Goal: Information Seeking & Learning: Learn about a topic

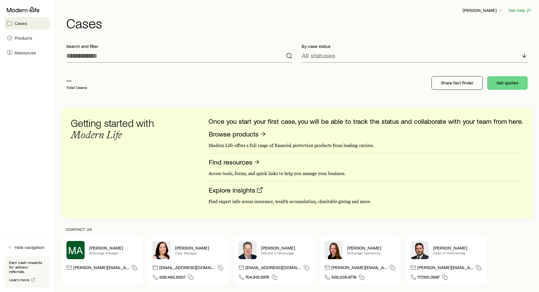
click at [297, 24] on h1 "Cases" at bounding box center [299, 23] width 466 height 14
click at [481, 9] on p "[PERSON_NAME]" at bounding box center [483, 10] width 41 height 6
click at [461, 67] on span "Sign out" at bounding box center [457, 68] width 16 height 6
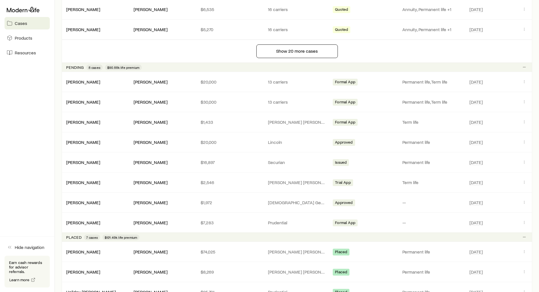
scroll to position [510, 0]
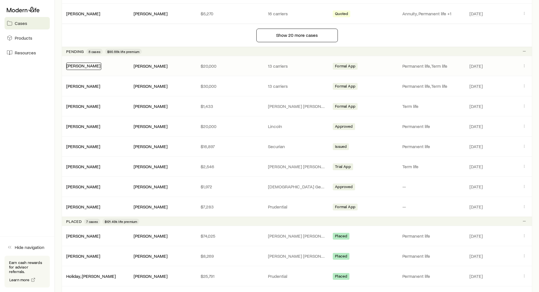
click at [80, 64] on link "[PERSON_NAME]" at bounding box center [84, 65] width 34 height 5
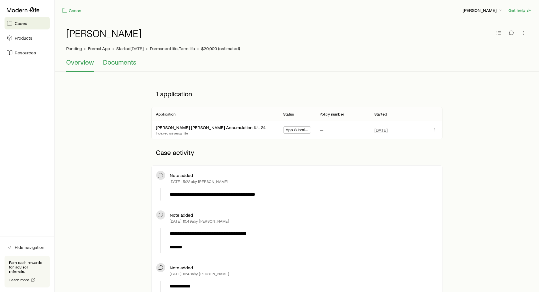
click at [116, 65] on span "Documents" at bounding box center [119, 62] width 33 height 8
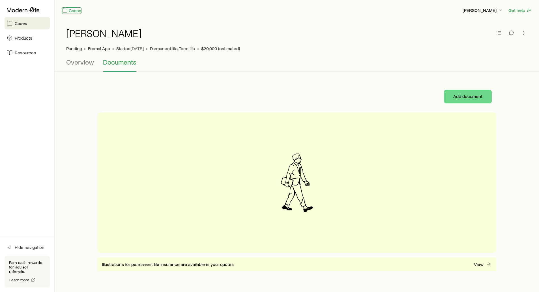
click at [72, 10] on link "Cases" at bounding box center [72, 10] width 20 height 7
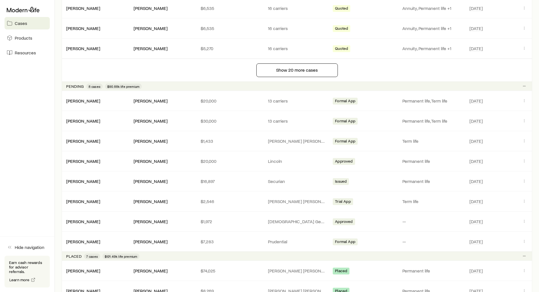
scroll to position [481, 0]
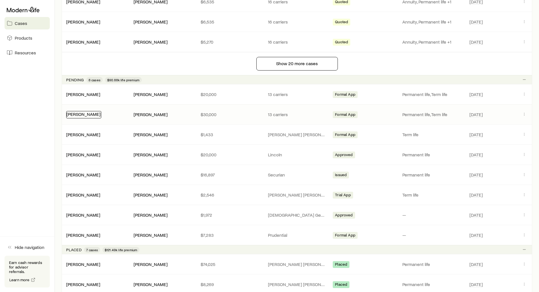
click at [85, 115] on link "[PERSON_NAME]" at bounding box center [84, 113] width 34 height 5
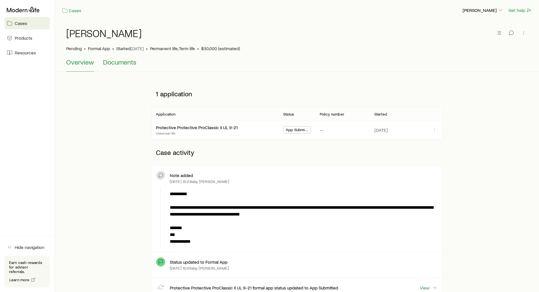
click at [120, 63] on span "Documents" at bounding box center [119, 62] width 33 height 8
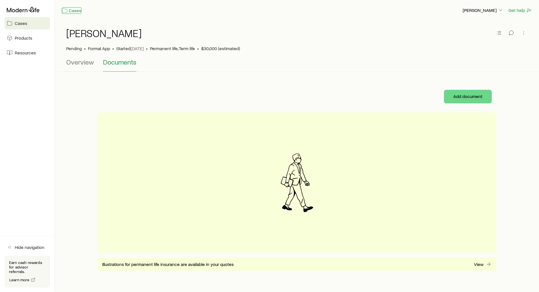
click at [72, 10] on link "Cases" at bounding box center [72, 10] width 20 height 7
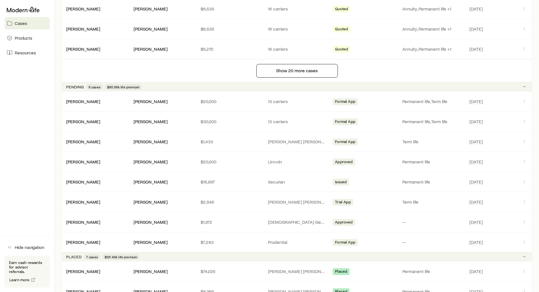
scroll to position [481, 0]
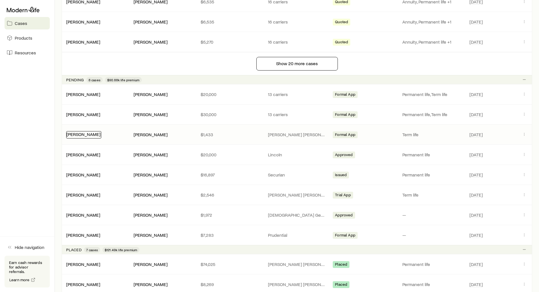
click at [84, 134] on link "[PERSON_NAME]" at bounding box center [84, 133] width 34 height 5
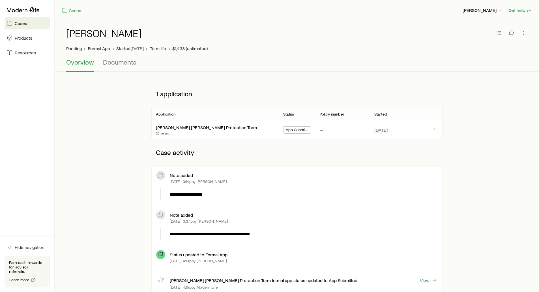
click at [119, 58] on div "[PERSON_NAME] • Formal App • Started [DATE] • Term life • $1,433 (estimated)" at bounding box center [297, 39] width 462 height 37
click at [117, 64] on span "Documents" at bounding box center [119, 62] width 33 height 8
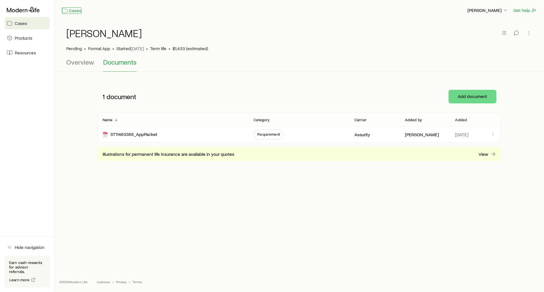
click at [72, 10] on link "Cases" at bounding box center [72, 10] width 20 height 7
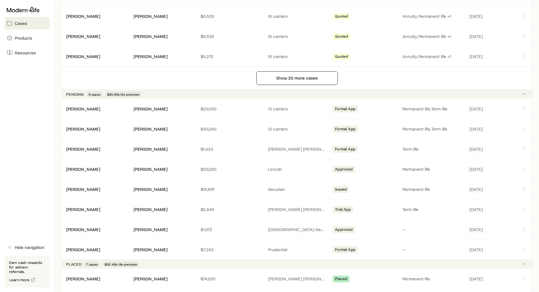
scroll to position [481, 0]
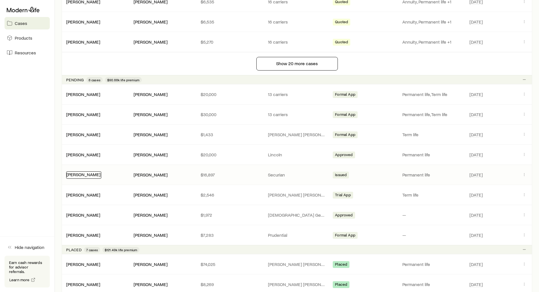
click at [86, 175] on link "[PERSON_NAME]" at bounding box center [84, 174] width 34 height 5
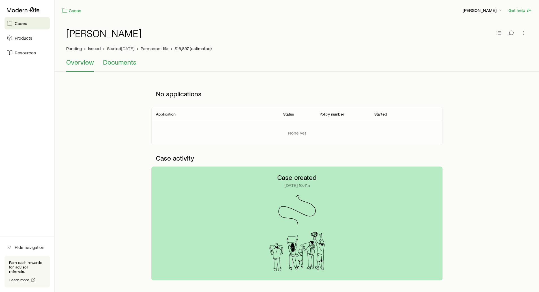
click at [105, 60] on span "Documents" at bounding box center [119, 62] width 33 height 8
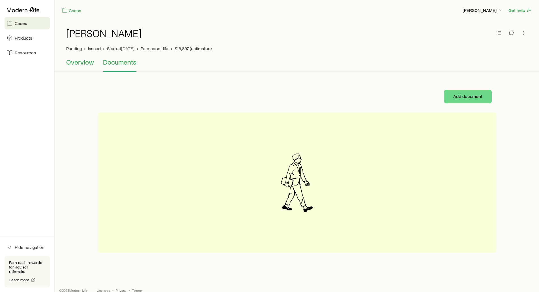
click at [84, 64] on span "Overview" at bounding box center [80, 62] width 28 height 8
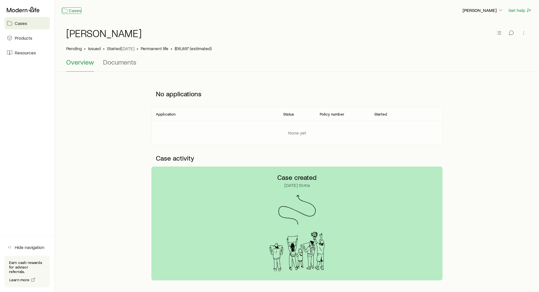
click at [69, 11] on link "Cases" at bounding box center [72, 10] width 20 height 7
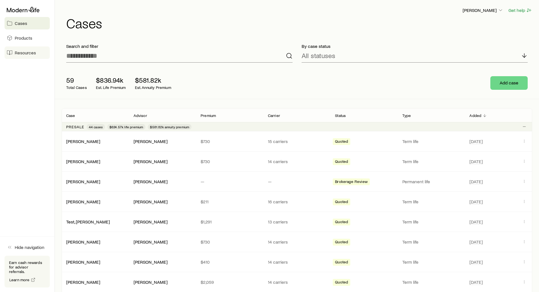
click at [20, 50] on span "Resources" at bounding box center [25, 53] width 21 height 6
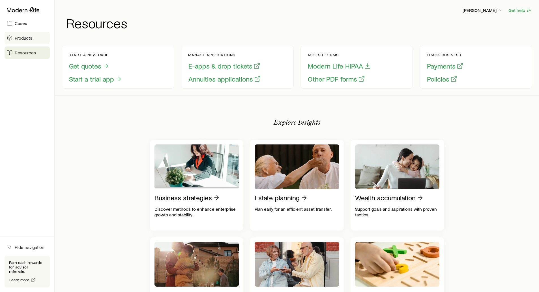
click at [29, 36] on span "Products" at bounding box center [24, 38] width 18 height 6
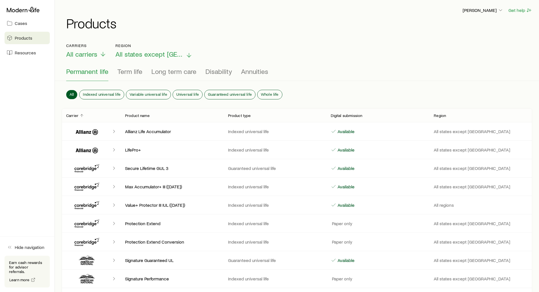
click at [146, 55] on span "All states except [GEOGRAPHIC_DATA]" at bounding box center [150, 54] width 68 height 8
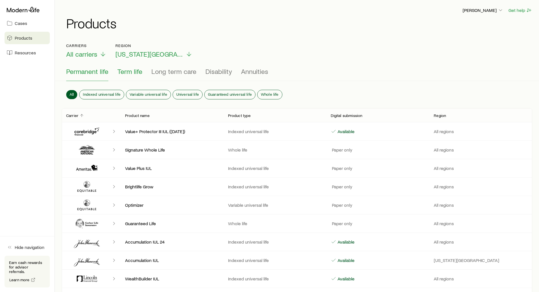
click at [129, 70] on span "Term life" at bounding box center [129, 71] width 25 height 8
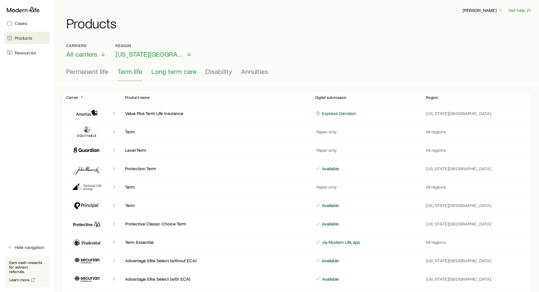
click at [179, 68] on span "Long term care" at bounding box center [173, 71] width 45 height 8
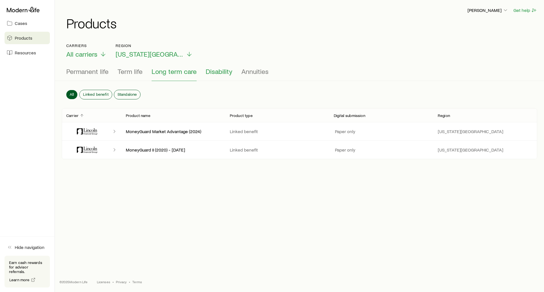
click at [214, 70] on span "Disability" at bounding box center [219, 71] width 27 height 8
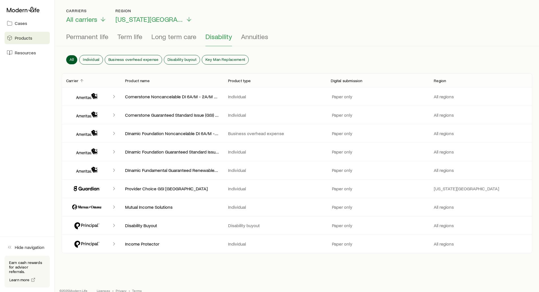
scroll to position [44, 0]
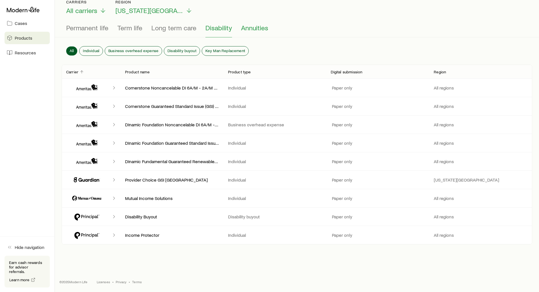
click at [255, 28] on span "Annuities" at bounding box center [254, 28] width 27 height 8
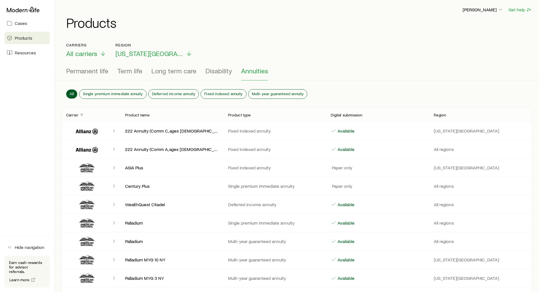
scroll to position [0, 0]
click at [483, 10] on p "[PERSON_NAME]" at bounding box center [483, 10] width 41 height 6
click at [367, 43] on div "Carriers All carriers Region [US_STATE][GEOGRAPHIC_DATA]" at bounding box center [297, 50] width 462 height 15
click at [26, 23] on span "Cases" at bounding box center [21, 23] width 12 height 6
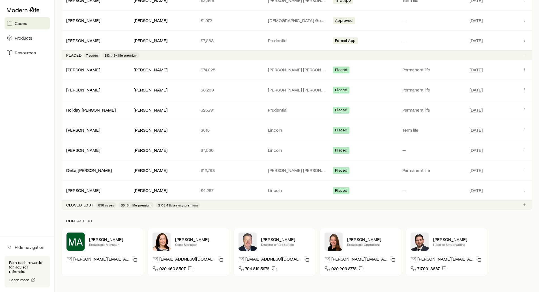
scroll to position [679, 0]
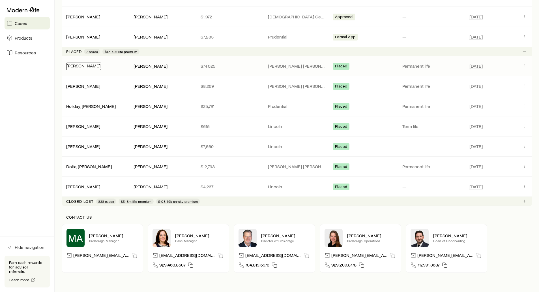
click at [88, 65] on link "[PERSON_NAME]" at bounding box center [84, 65] width 34 height 5
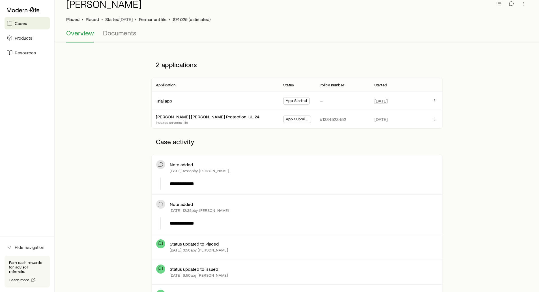
scroll to position [28, 0]
click at [114, 35] on span "Documents" at bounding box center [119, 34] width 33 height 8
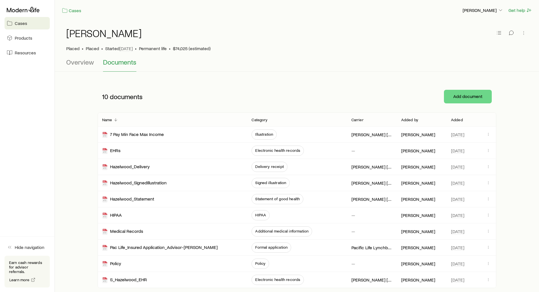
click at [19, 21] on span "Cases" at bounding box center [21, 23] width 12 height 6
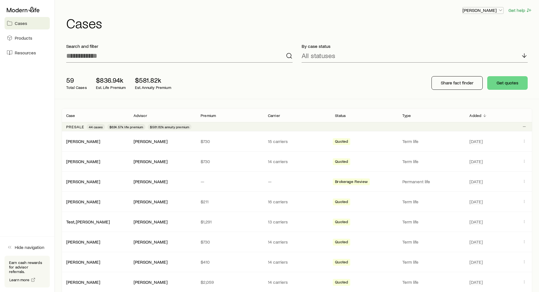
click at [485, 11] on p "[PERSON_NAME]" at bounding box center [483, 10] width 41 height 6
click at [465, 53] on span "Track payments" at bounding box center [464, 53] width 31 height 6
click at [461, 37] on span "Commission schedule" at bounding box center [471, 38] width 44 height 6
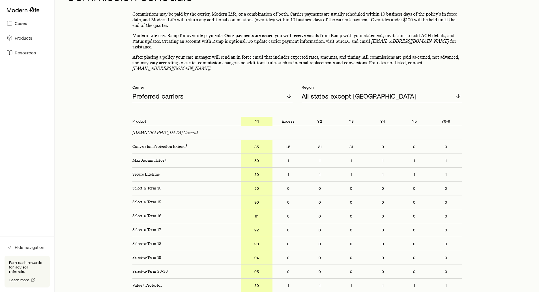
scroll to position [28, 0]
click at [328, 91] on p "All states except [GEOGRAPHIC_DATA]" at bounding box center [359, 95] width 115 height 8
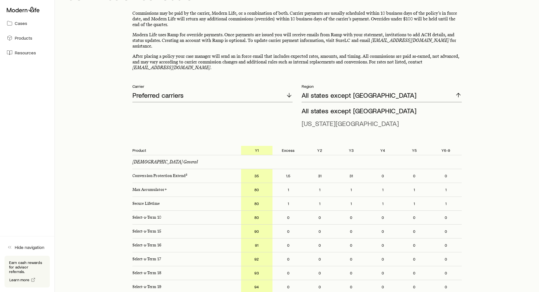
click at [317, 119] on span "[US_STATE][GEOGRAPHIC_DATA]" at bounding box center [350, 123] width 97 height 8
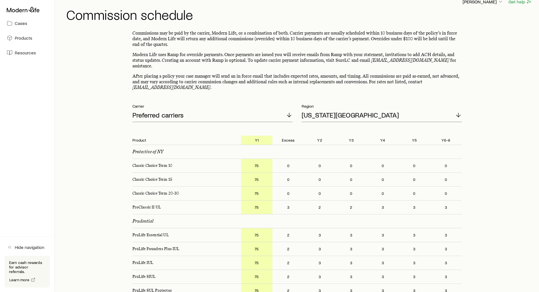
scroll to position [0, 0]
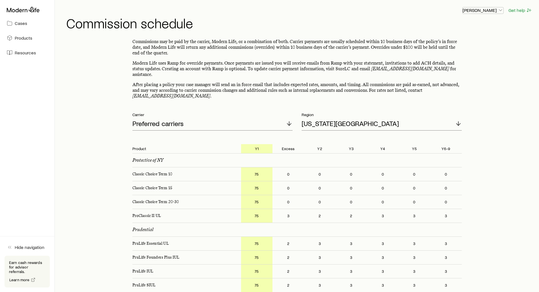
click at [481, 9] on p "[PERSON_NAME]" at bounding box center [483, 10] width 41 height 6
click at [469, 27] on span "Licenses and contracts" at bounding box center [472, 26] width 46 height 6
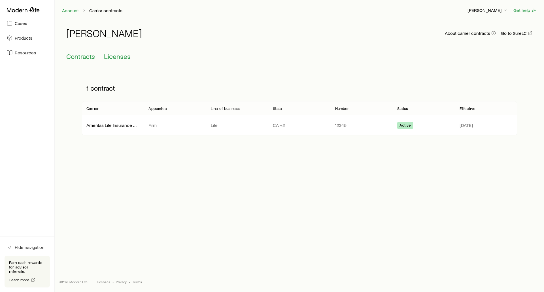
click at [111, 59] on span "Licenses" at bounding box center [117, 56] width 27 height 8
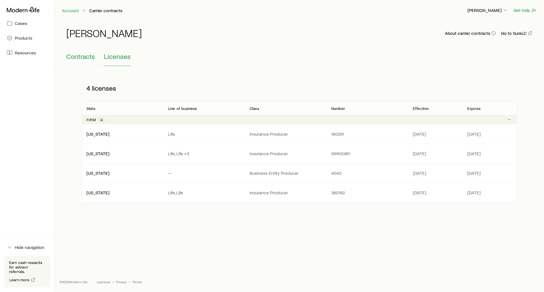
click at [68, 59] on span "Contracts" at bounding box center [80, 56] width 29 height 8
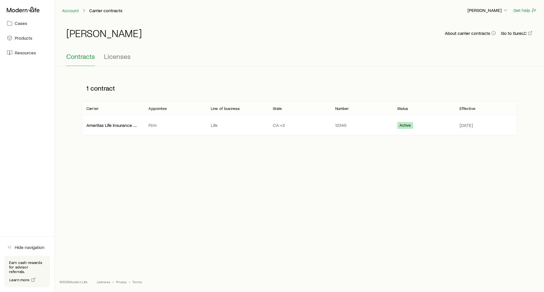
click at [140, 43] on div "[PERSON_NAME] About carrier contracts Go to SureLC" at bounding box center [299, 36] width 466 height 18
click at [71, 10] on link "Account" at bounding box center [70, 10] width 17 height 5
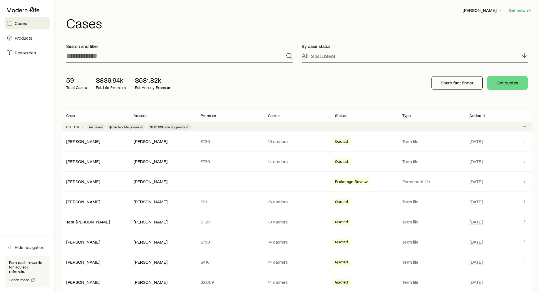
click at [253, 14] on header "[PERSON_NAME] Get help Cases" at bounding box center [297, 18] width 471 height 23
click at [252, 7] on div "[PERSON_NAME] Get help Cases" at bounding box center [297, 18] width 471 height 37
click at [210, 12] on div "[PERSON_NAME] Get help" at bounding box center [299, 10] width 466 height 7
click at [330, 9] on div "[PERSON_NAME] Get help" at bounding box center [299, 10] width 466 height 7
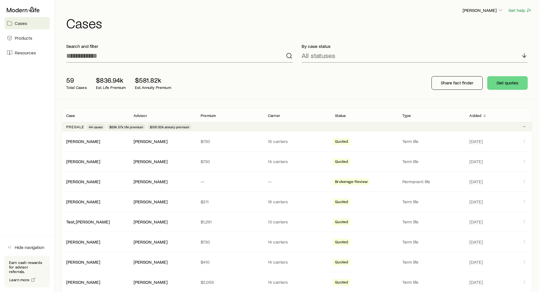
click at [376, 15] on header "[PERSON_NAME] Get help Cases" at bounding box center [297, 18] width 471 height 23
click at [381, 16] on h1 "Cases" at bounding box center [299, 23] width 466 height 14
click at [371, 22] on h1 "Cases" at bounding box center [299, 23] width 466 height 14
click at [475, 11] on p "[PERSON_NAME]" at bounding box center [483, 10] width 41 height 6
click at [473, 25] on span "Licenses and contracts" at bounding box center [472, 26] width 46 height 6
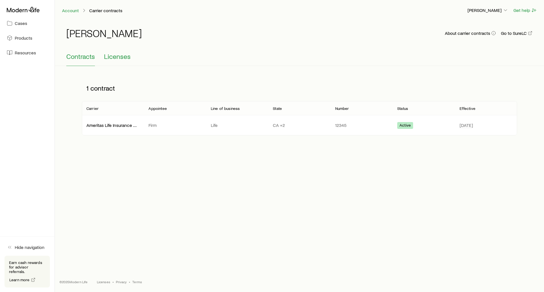
click at [121, 61] on button "Licenses" at bounding box center [117, 59] width 27 height 14
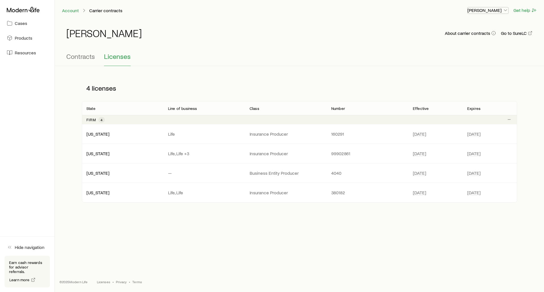
click at [484, 13] on button "[PERSON_NAME]" at bounding box center [487, 10] width 41 height 7
click at [453, 38] on link "Commission schedule" at bounding box center [474, 38] width 63 height 10
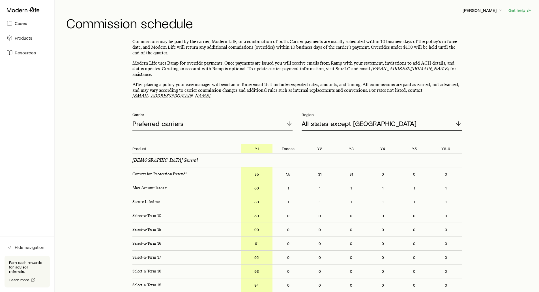
click at [339, 119] on p "All states except [GEOGRAPHIC_DATA]" at bounding box center [359, 123] width 115 height 8
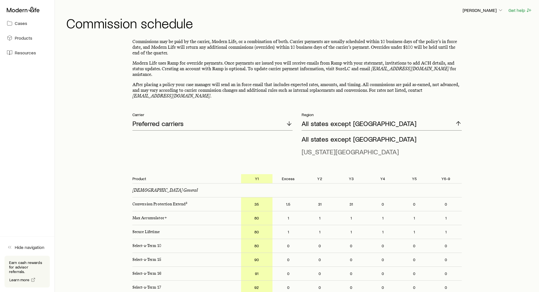
click at [318, 147] on span "[US_STATE][GEOGRAPHIC_DATA]" at bounding box center [350, 151] width 97 height 8
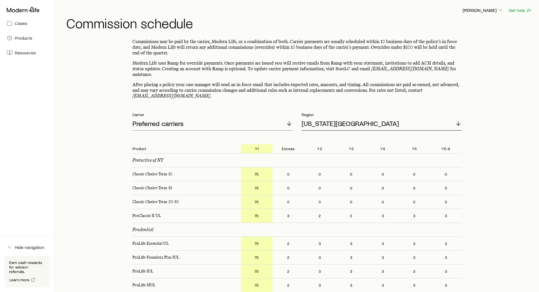
click at [321, 119] on p "[US_STATE][GEOGRAPHIC_DATA]" at bounding box center [350, 123] width 97 height 8
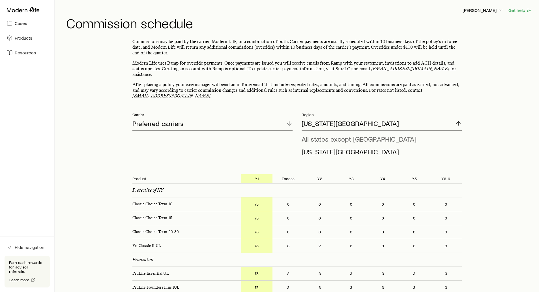
click at [319, 135] on span "All states except [GEOGRAPHIC_DATA]" at bounding box center [359, 139] width 115 height 8
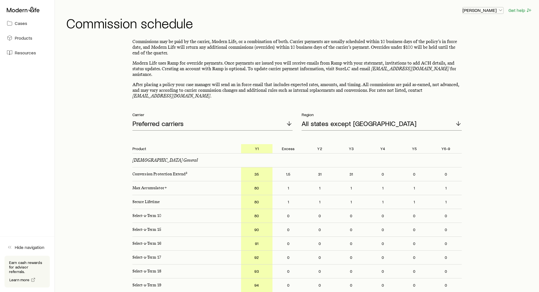
click at [479, 8] on p "[PERSON_NAME]" at bounding box center [483, 10] width 41 height 6
click at [491, 10] on p "[PERSON_NAME]" at bounding box center [483, 10] width 41 height 6
click at [19, 13] on div at bounding box center [27, 10] width 45 height 10
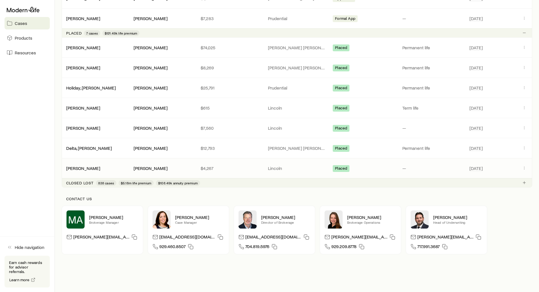
scroll to position [708, 0]
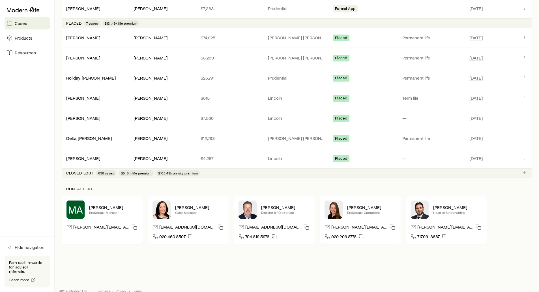
click at [67, 173] on p "Closed lost" at bounding box center [79, 173] width 27 height 5
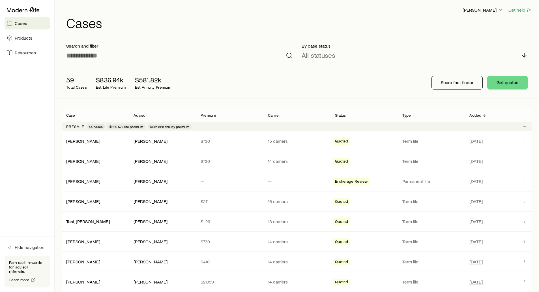
scroll to position [0, 0]
click at [218, 73] on div "59 Total Cases $836.94k Est. Life Premium $581.82k Est. Annuity Premium" at bounding box center [152, 83] width 181 height 23
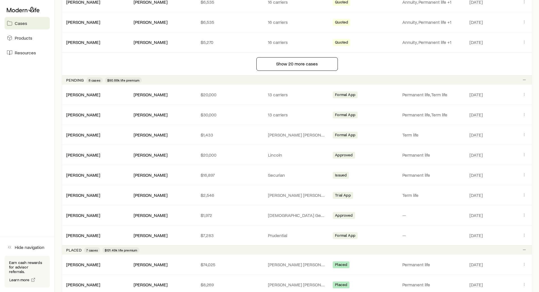
scroll to position [481, 0]
click at [78, 96] on link "[PERSON_NAME]" at bounding box center [84, 93] width 34 height 5
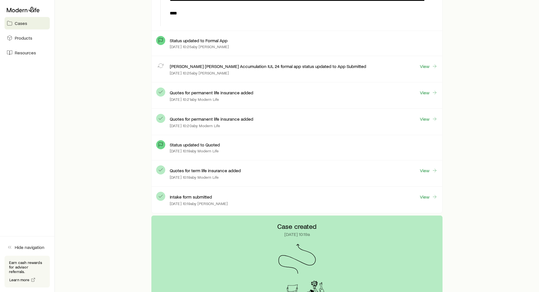
scroll to position [474, 0]
click at [427, 170] on link "View" at bounding box center [429, 171] width 18 height 7
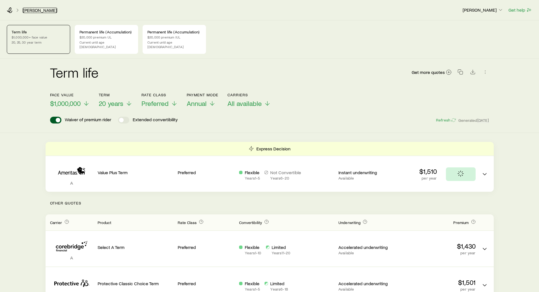
click at [29, 10] on link "[PERSON_NAME]" at bounding box center [40, 10] width 35 height 5
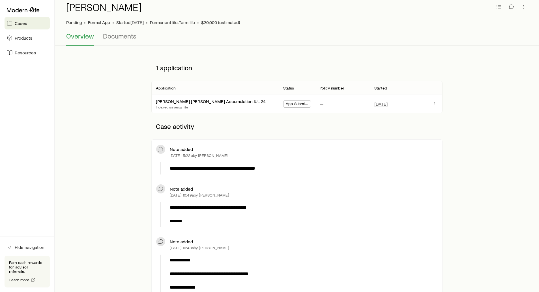
scroll to position [28, 0]
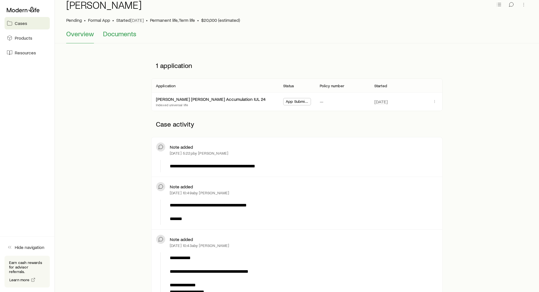
click at [118, 35] on span "Documents" at bounding box center [119, 34] width 33 height 8
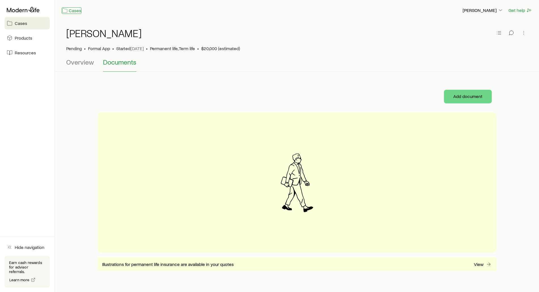
click at [74, 12] on link "Cases" at bounding box center [72, 10] width 20 height 7
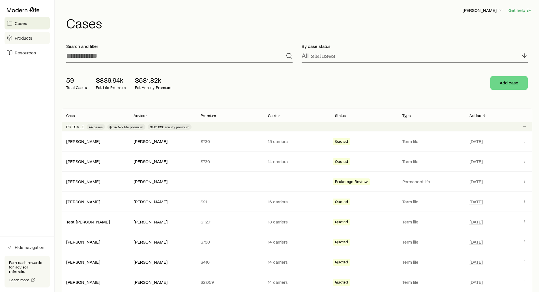
click at [23, 36] on span "Products" at bounding box center [24, 38] width 18 height 6
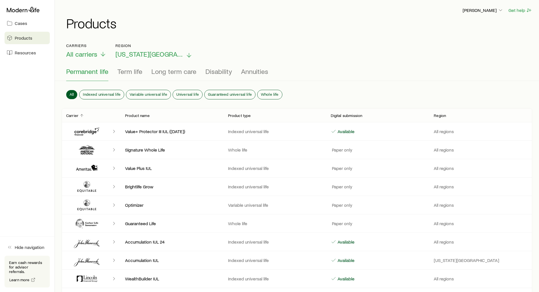
click at [131, 55] on span "[US_STATE][GEOGRAPHIC_DATA]" at bounding box center [150, 54] width 68 height 8
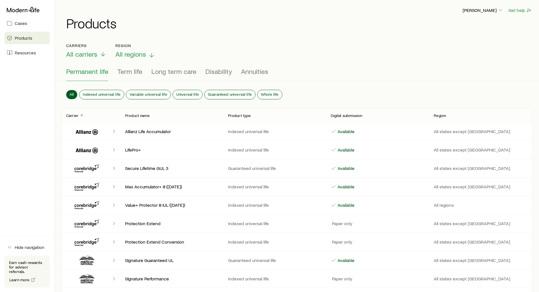
click at [141, 54] on span "All regions" at bounding box center [131, 54] width 31 height 8
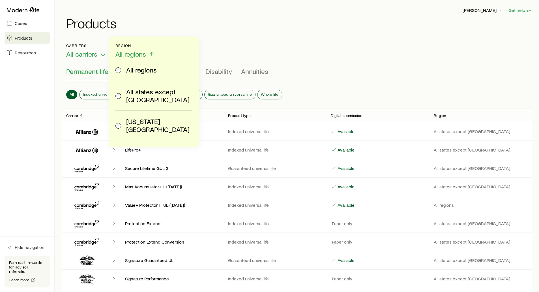
click at [136, 94] on span "All states except [GEOGRAPHIC_DATA]" at bounding box center [158, 96] width 64 height 16
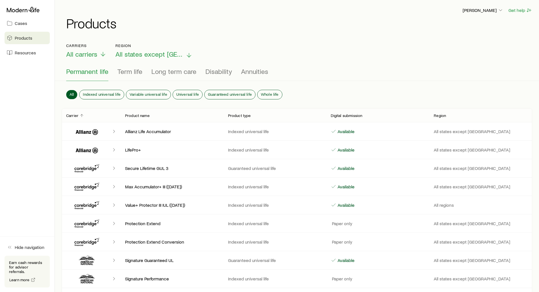
click at [130, 54] on span "All states except [GEOGRAPHIC_DATA]" at bounding box center [150, 54] width 68 height 8
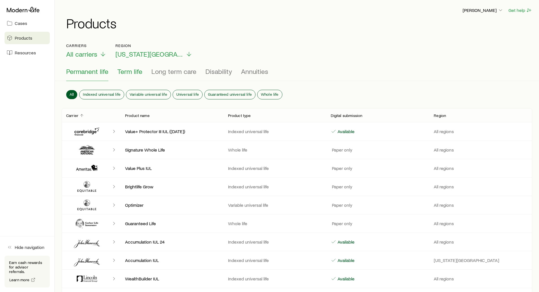
click at [129, 72] on span "Term life" at bounding box center [129, 71] width 25 height 8
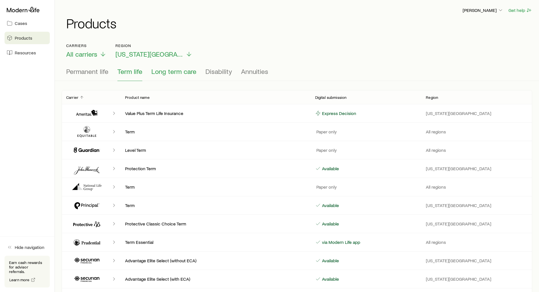
click at [158, 71] on span "Long term care" at bounding box center [173, 71] width 45 height 8
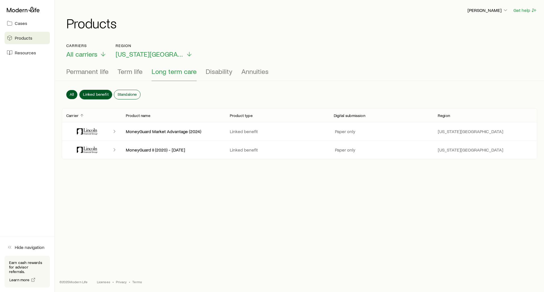
click at [99, 92] on span "Linked benefit" at bounding box center [95, 94] width 25 height 5
click at [136, 55] on span "[US_STATE][GEOGRAPHIC_DATA]" at bounding box center [150, 54] width 68 height 8
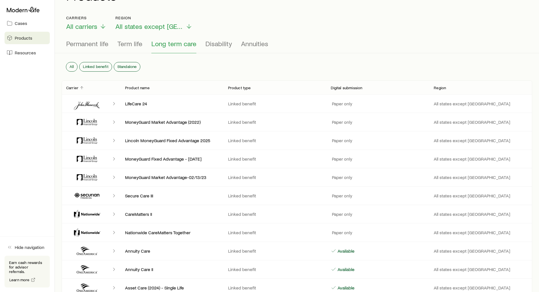
scroll to position [28, 0]
click at [89, 65] on span "Linked benefit" at bounding box center [95, 66] width 25 height 5
click at [90, 64] on span "Linked benefit" at bounding box center [95, 66] width 25 height 5
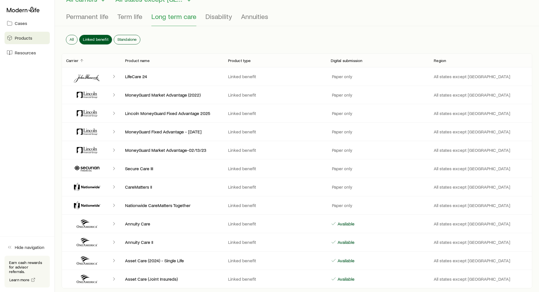
scroll to position [0, 0]
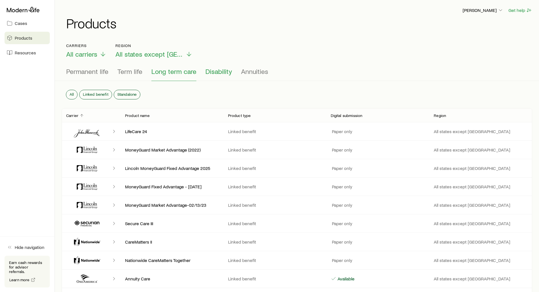
click at [213, 73] on span "Disability" at bounding box center [219, 71] width 27 height 8
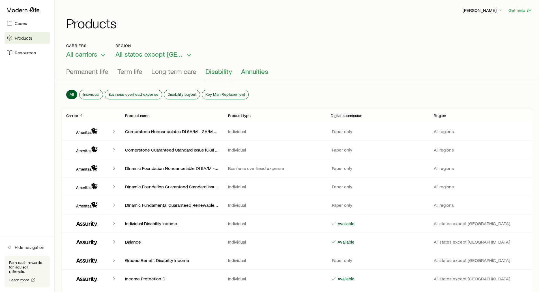
click at [251, 72] on span "Annuities" at bounding box center [254, 71] width 27 height 8
